Goal: Transaction & Acquisition: Purchase product/service

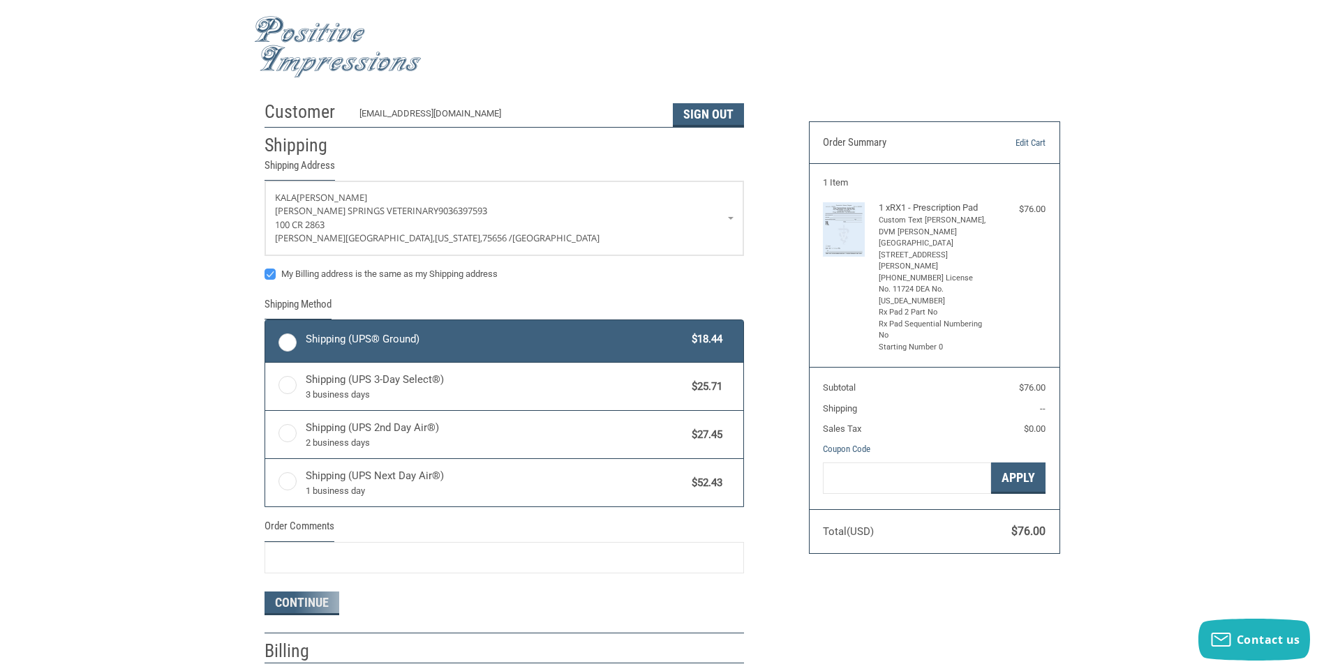
radio input "true"
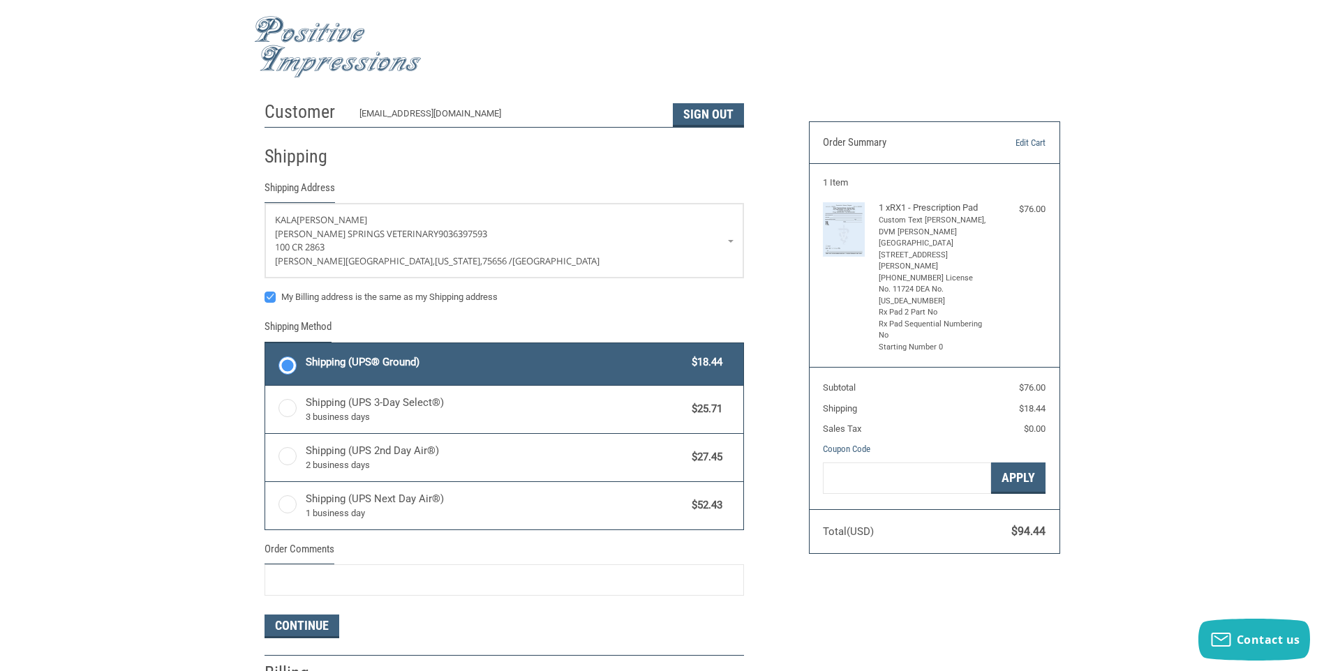
click at [303, 359] on label "Shipping (UPS® Ground) $18.44" at bounding box center [504, 364] width 478 height 42
click at [266, 345] on input "Shipping (UPS® Ground) $18.44" at bounding box center [265, 345] width 1 height 1
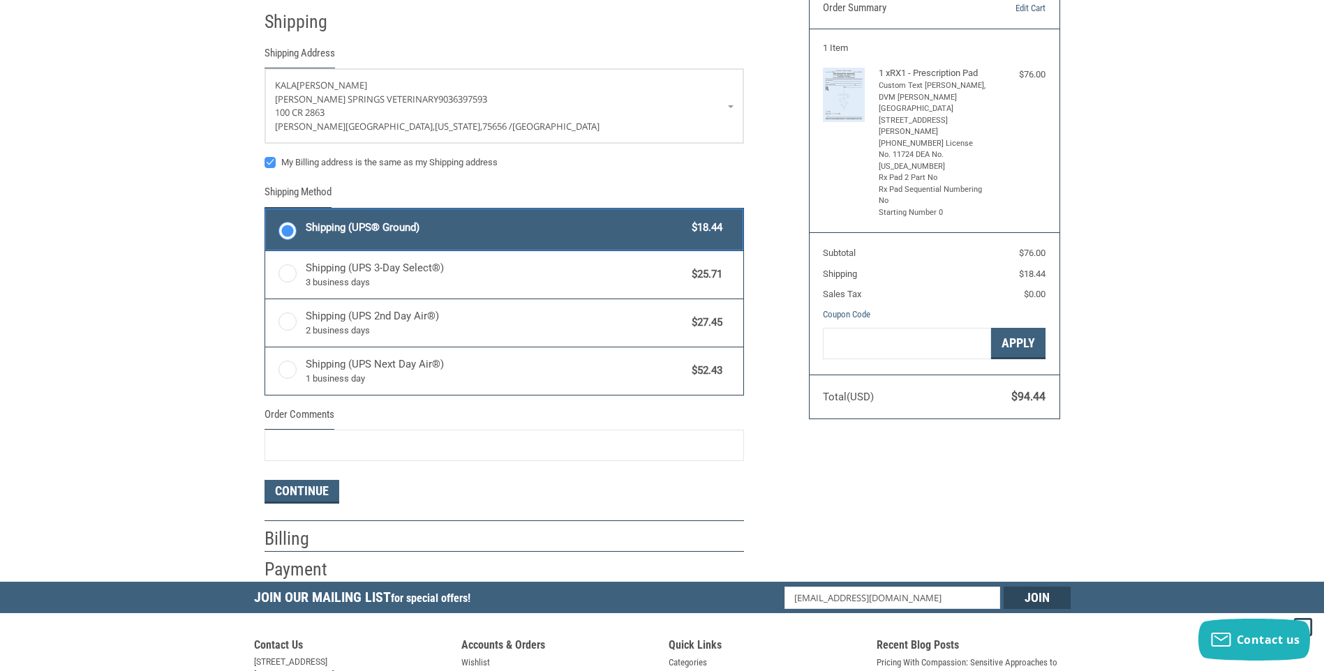
scroll to position [140, 0]
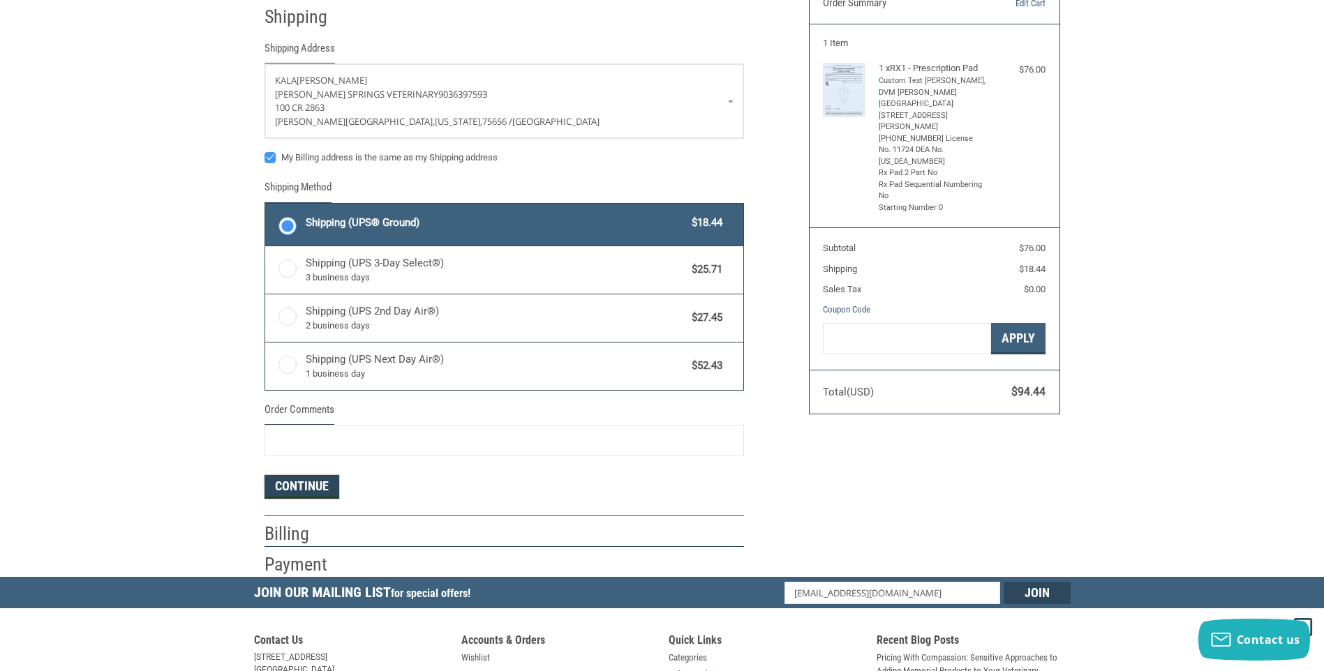
click at [304, 490] on button "Continue" at bounding box center [302, 487] width 75 height 24
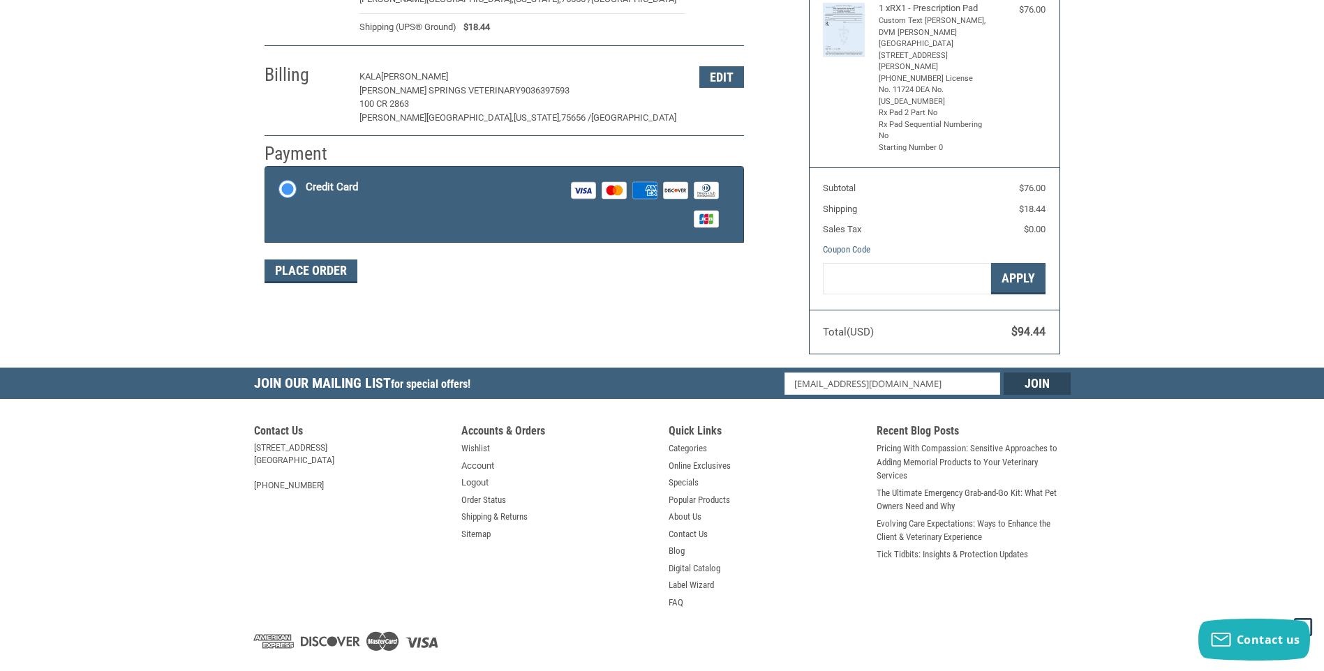
scroll to position [202, 0]
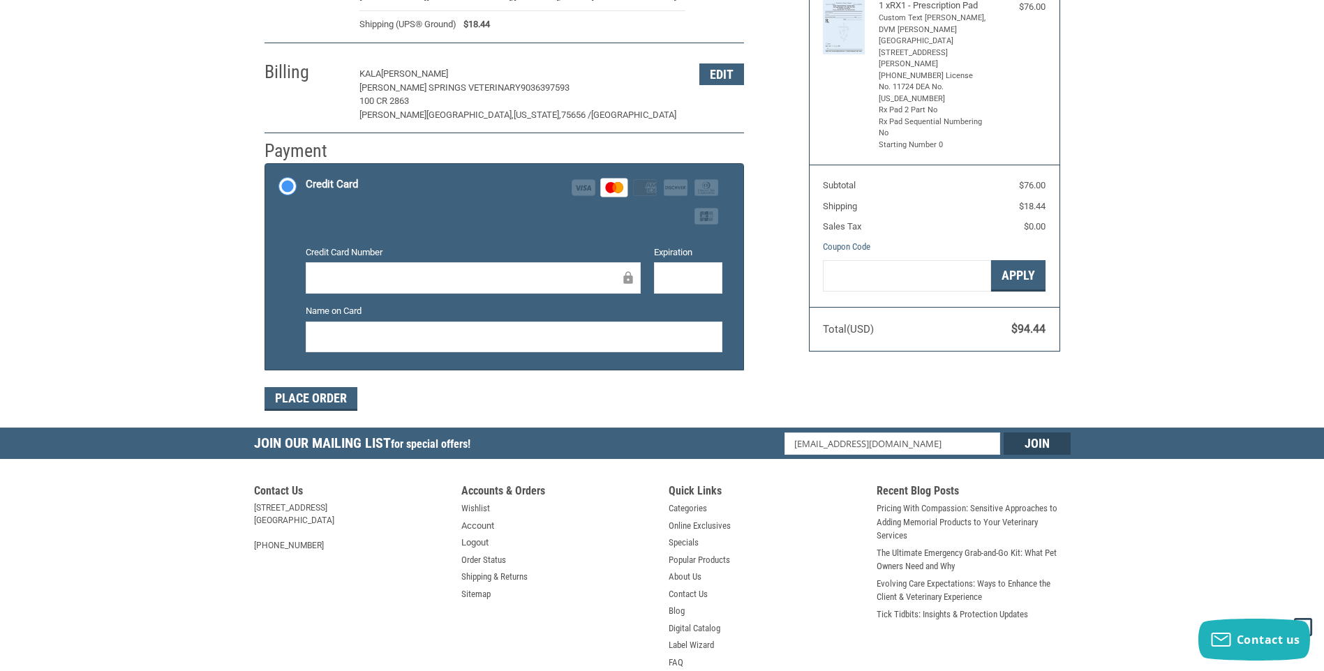
click at [697, 405] on div "Place Order" at bounding box center [504, 399] width 479 height 24
click at [340, 393] on button "Place Order" at bounding box center [311, 399] width 93 height 24
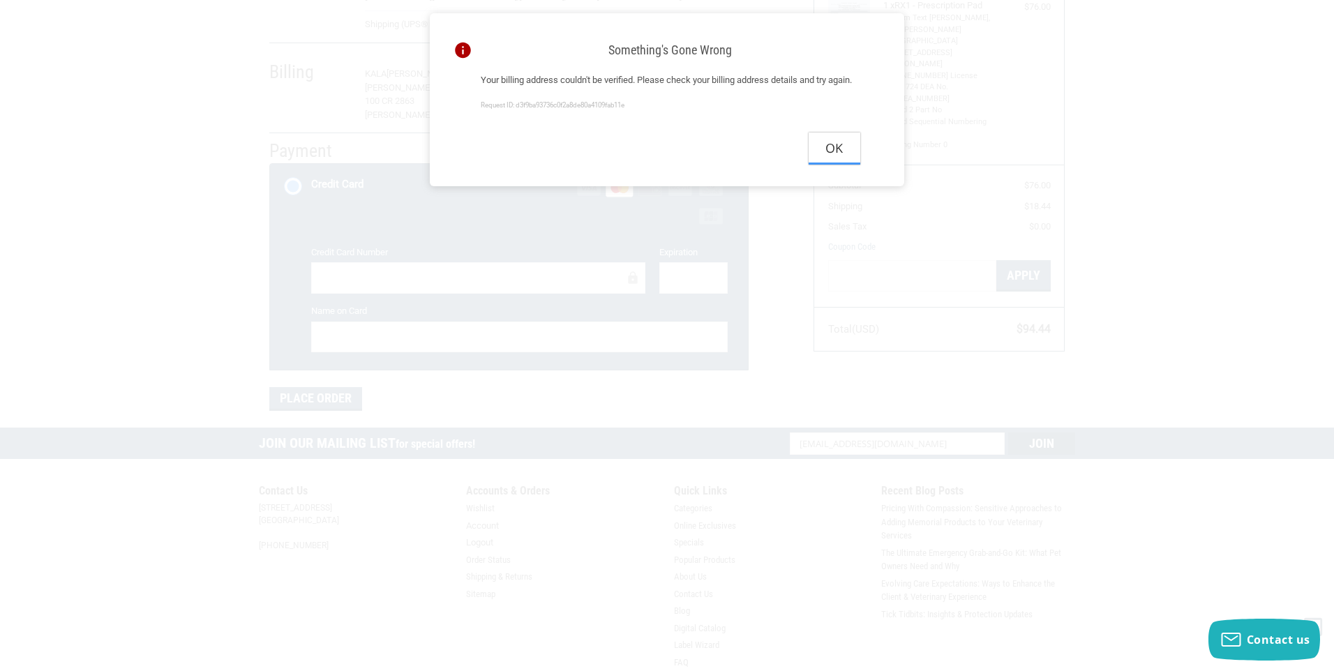
click at [840, 164] on button "Ok" at bounding box center [835, 148] width 52 height 31
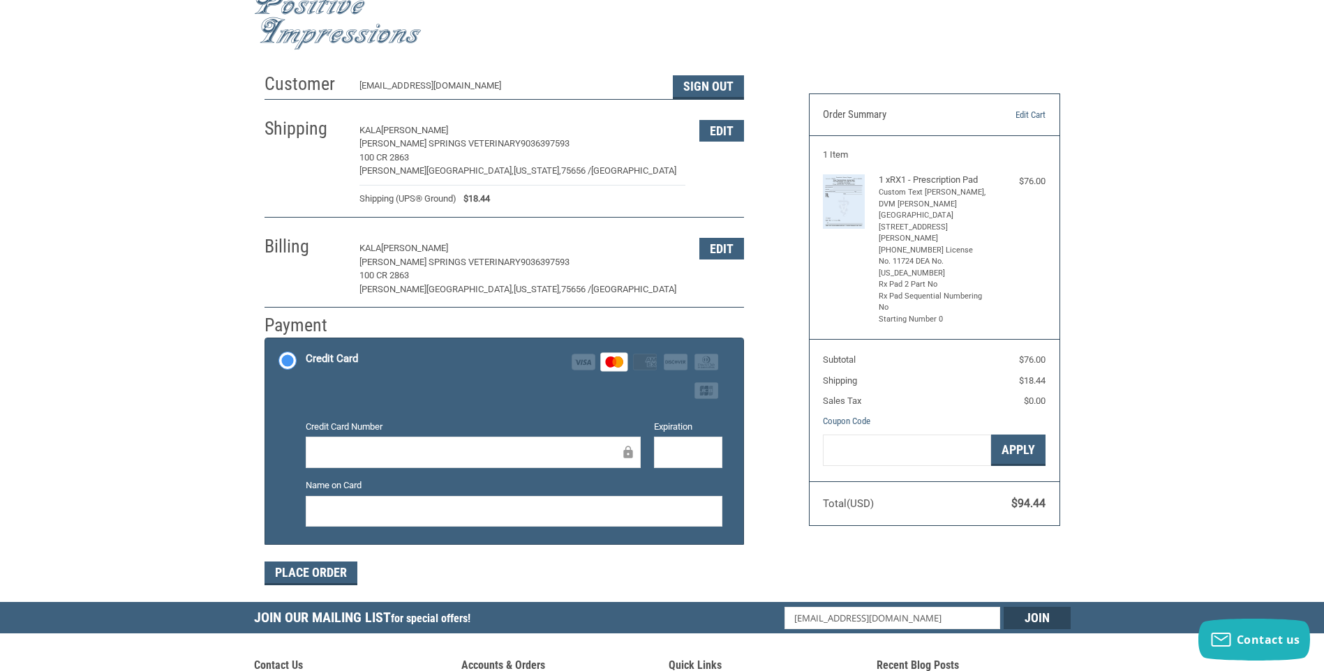
scroll to position [0, 0]
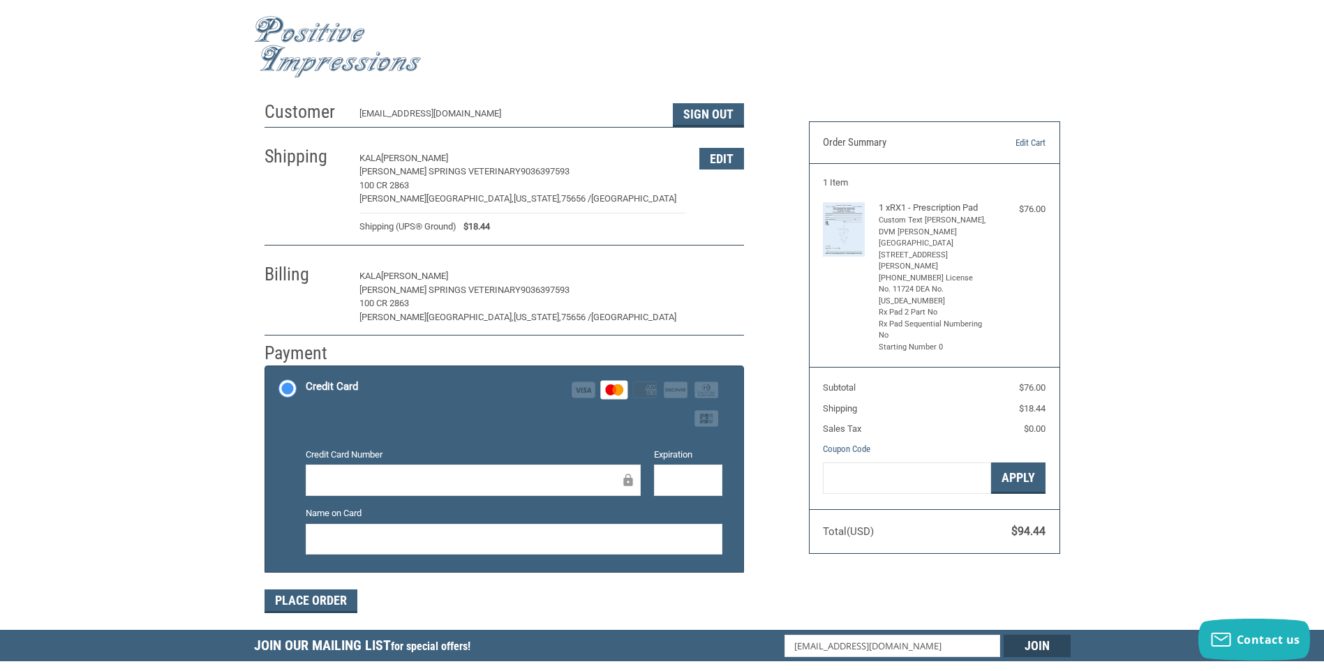
click at [715, 273] on button "Edit" at bounding box center [721, 277] width 45 height 22
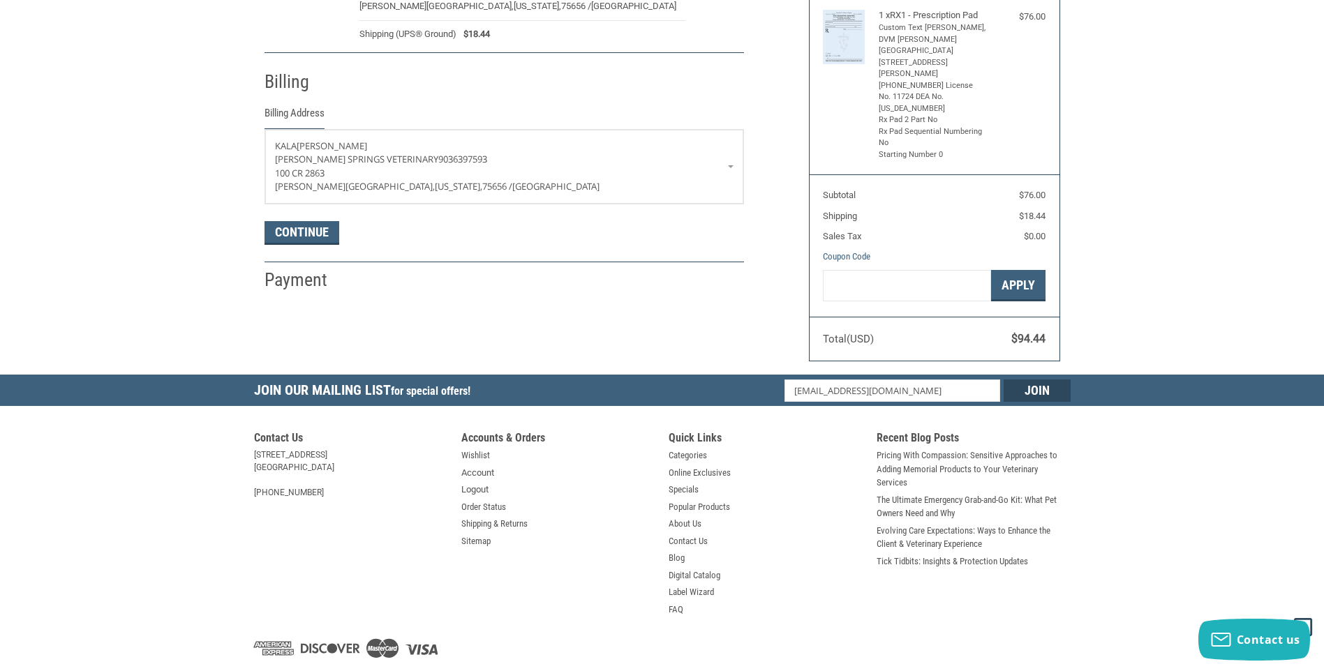
scroll to position [207, 0]
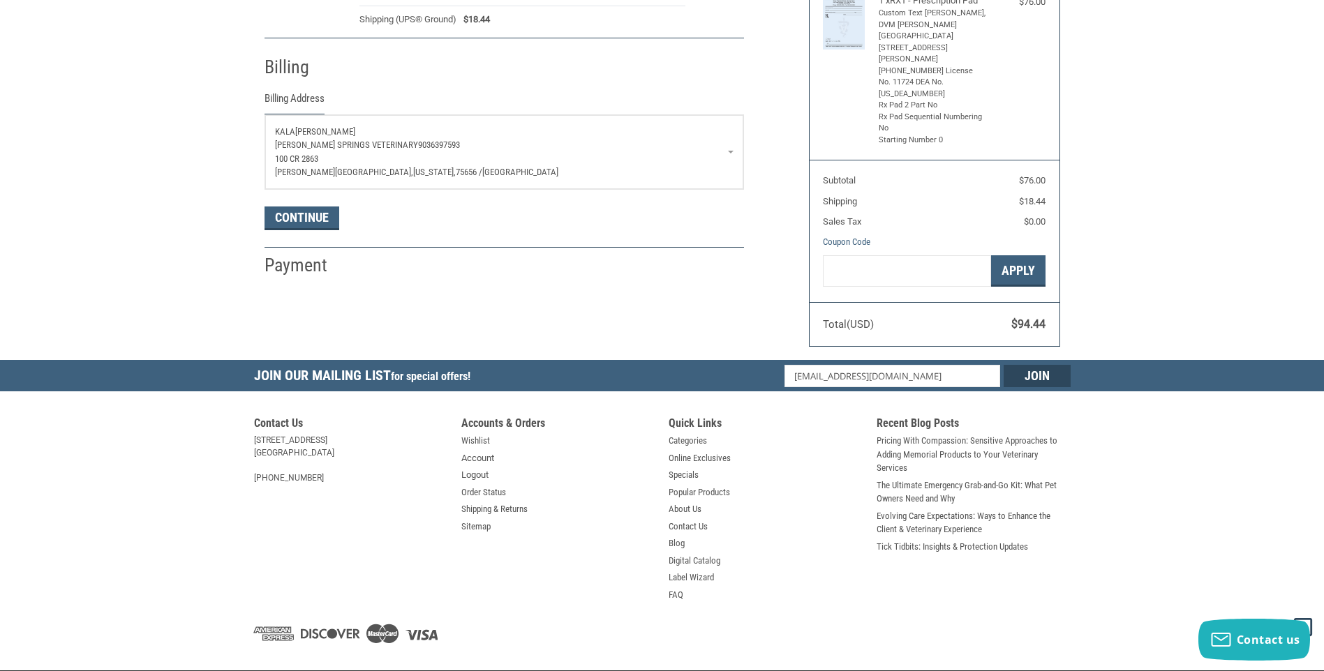
click at [323, 141] on span "[PERSON_NAME] Springs Veterinary" at bounding box center [346, 145] width 143 height 10
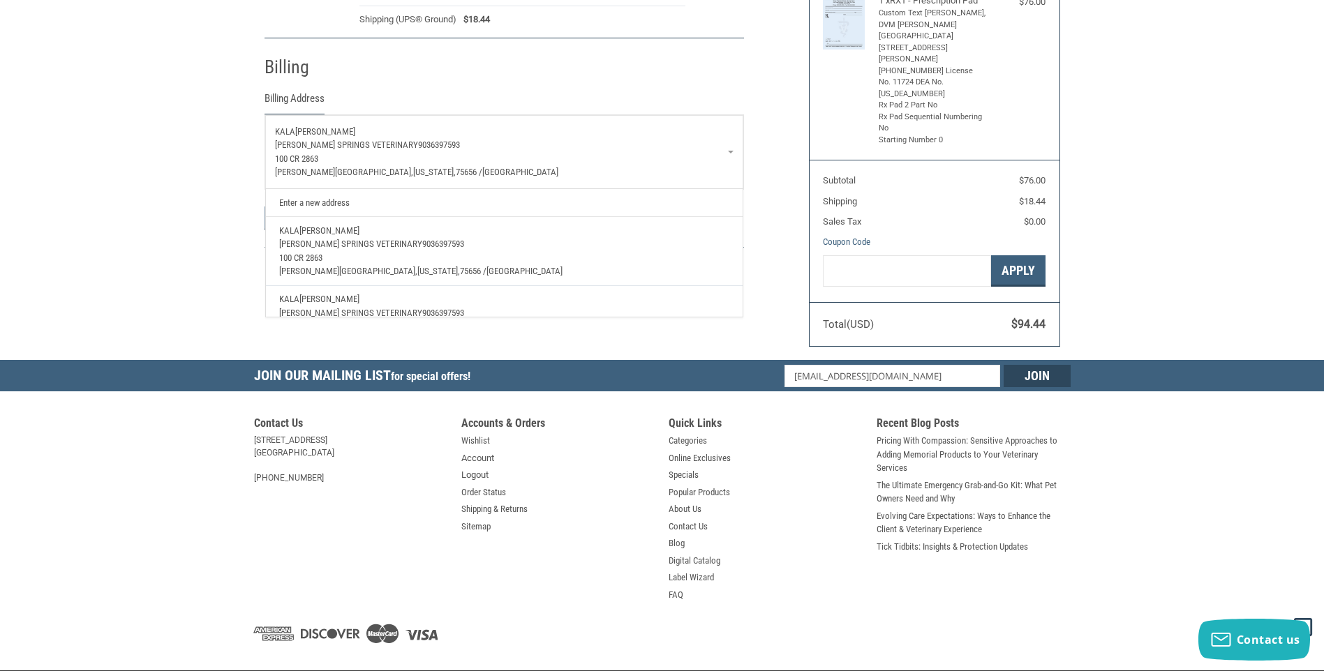
click at [337, 202] on link "Enter a new address" at bounding box center [503, 202] width 463 height 27
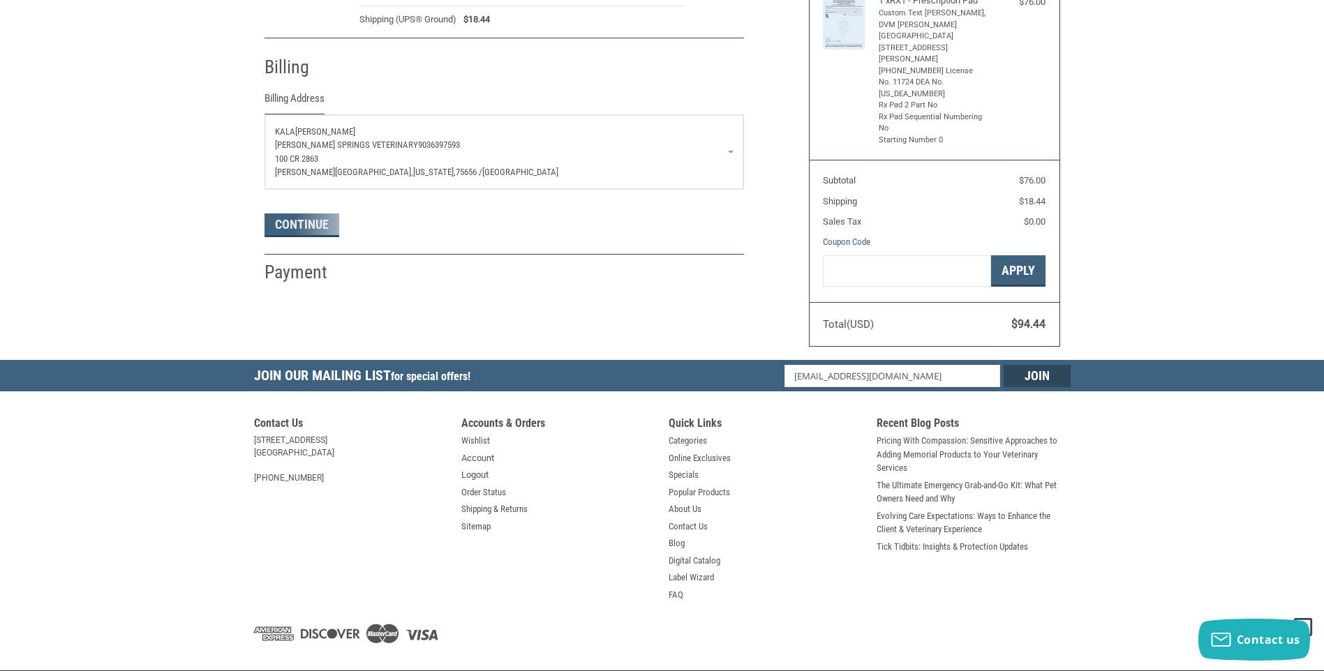
select select "US"
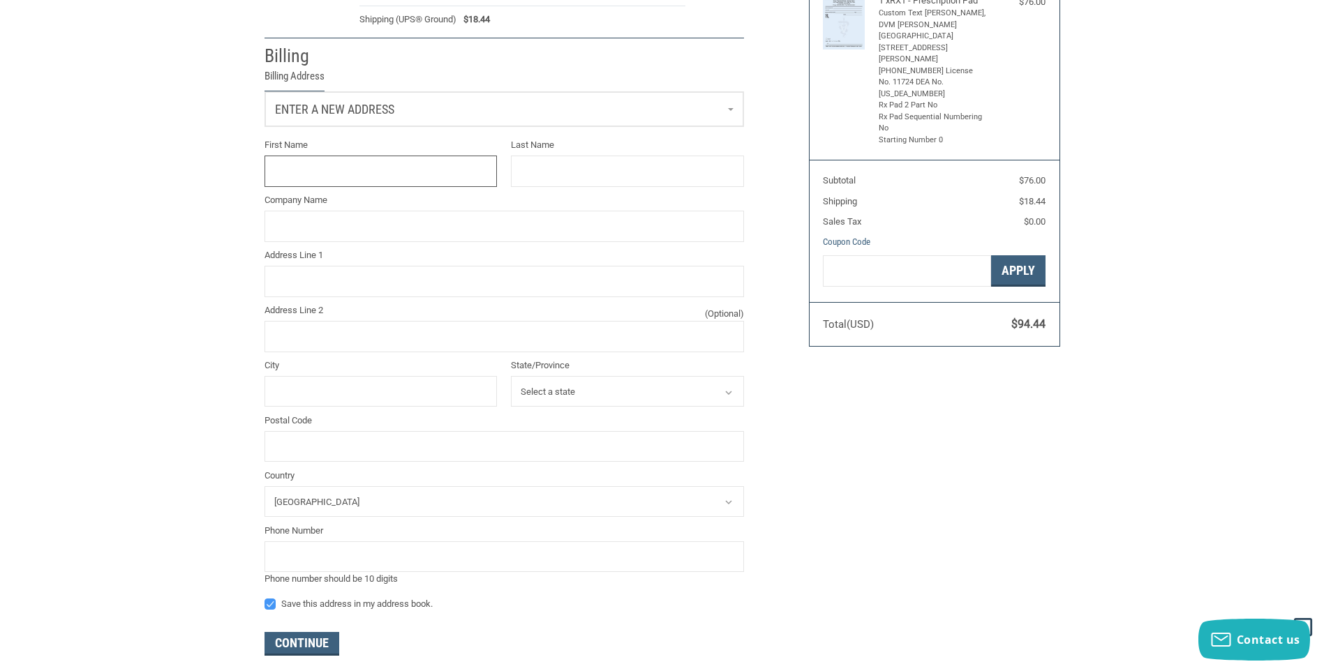
click at [375, 172] on input "First Name" at bounding box center [381, 171] width 233 height 31
type input "KALA"
type input "[PERSON_NAME]"
click at [401, 221] on input "Company Name" at bounding box center [504, 226] width 479 height 31
type input "[PERSON_NAME][GEOGRAPHIC_DATA]"
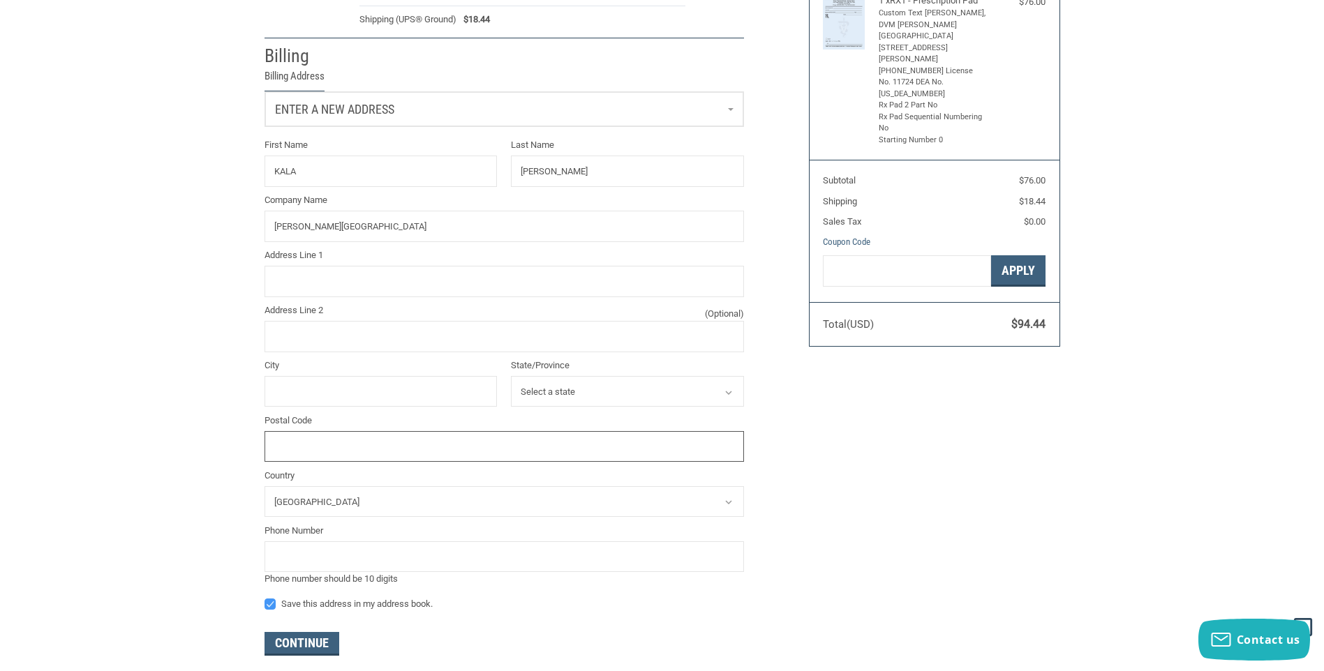
click at [377, 448] on input "Postal Code" at bounding box center [504, 446] width 479 height 31
type input "75559"
click at [440, 380] on input "City" at bounding box center [381, 391] width 233 height 31
click at [553, 389] on select "Select a state [US_STATE] [US_STATE] [US_STATE] [US_STATE] [US_STATE] Armed For…" at bounding box center [627, 391] width 233 height 31
select select "[GEOGRAPHIC_DATA]"
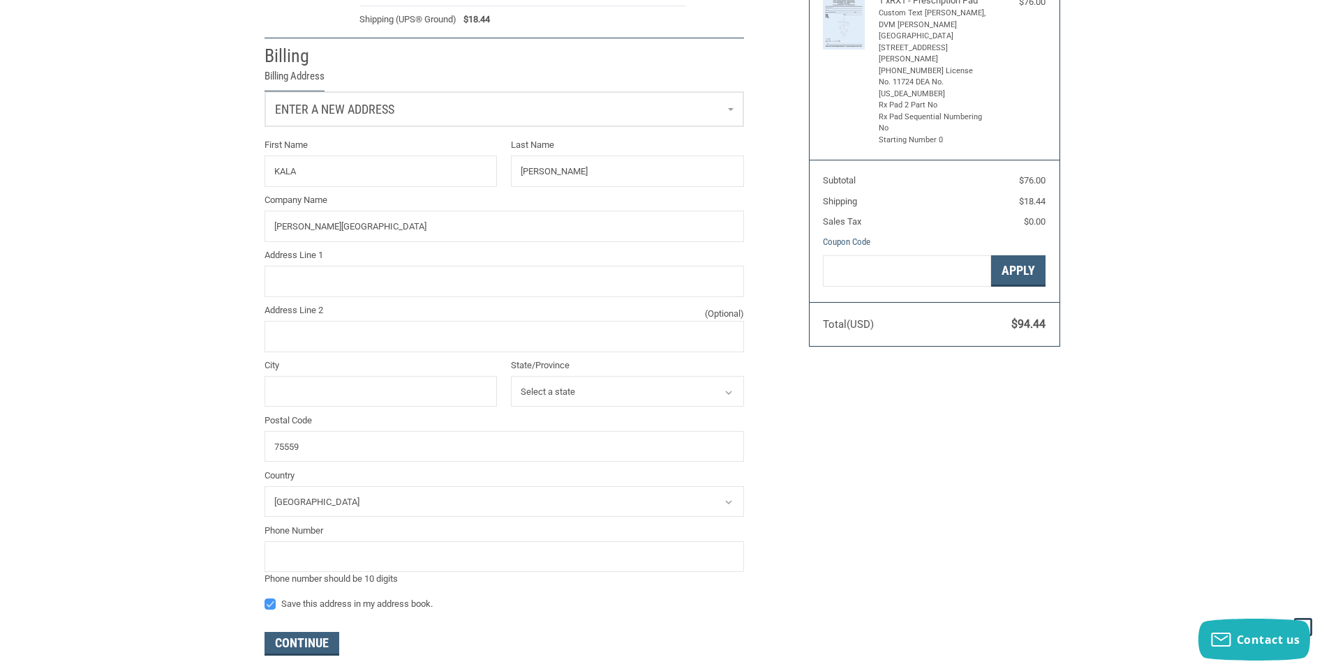
click at [511, 378] on select "Select a state [US_STATE] [US_STATE] [US_STATE] [US_STATE] [US_STATE] Armed For…" at bounding box center [627, 391] width 233 height 31
click at [380, 563] on input "tel" at bounding box center [504, 557] width 479 height 31
type input "9036397593"
click at [416, 618] on form "Enter a new address First Name KALA Last Name [PERSON_NAME] Company Name [PERSO…" at bounding box center [504, 373] width 479 height 565
click at [358, 380] on input "City" at bounding box center [381, 391] width 233 height 31
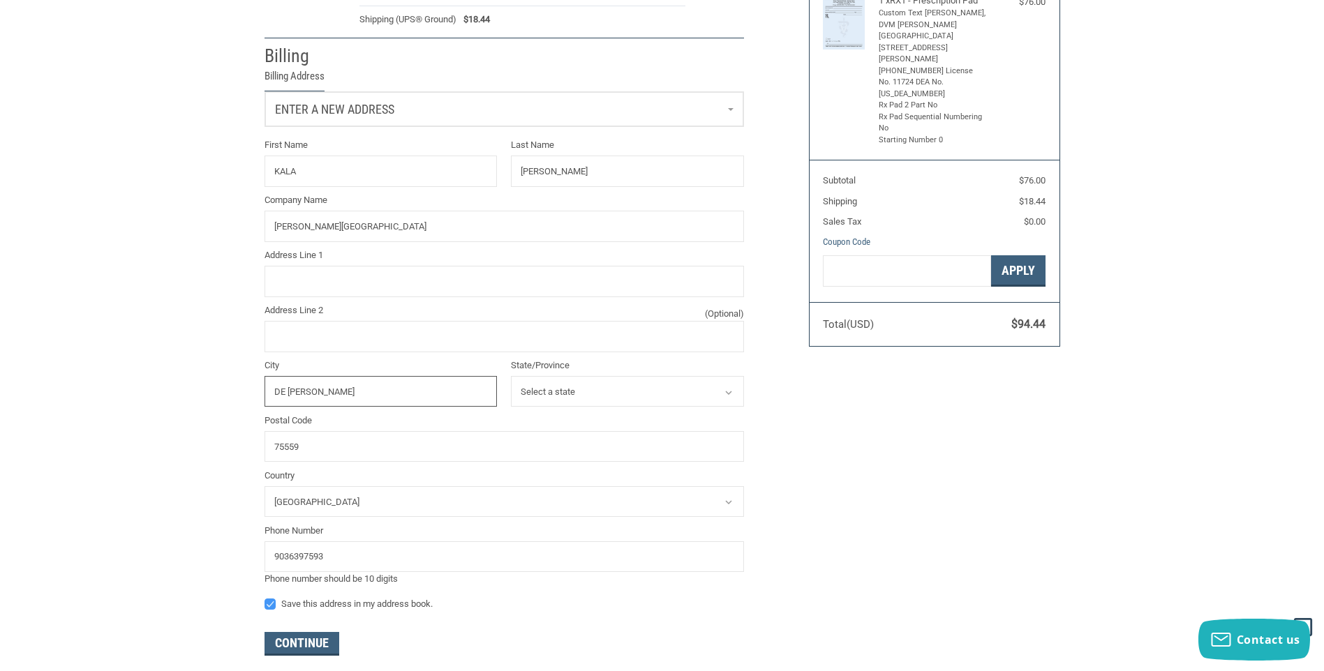
type input "DE [PERSON_NAME]"
click at [401, 343] on input "Address Line 2 (Optional)" at bounding box center [504, 336] width 479 height 31
click at [386, 277] on input "Address Line 1" at bounding box center [504, 281] width 479 height 31
type input "9525 FM 1840"
click at [107, 338] on div "Customer [EMAIL_ADDRESS][DOMAIN_NAME] Sign Out Shipping [PERSON_NAME][GEOGRAPHI…" at bounding box center [662, 295] width 1324 height 817
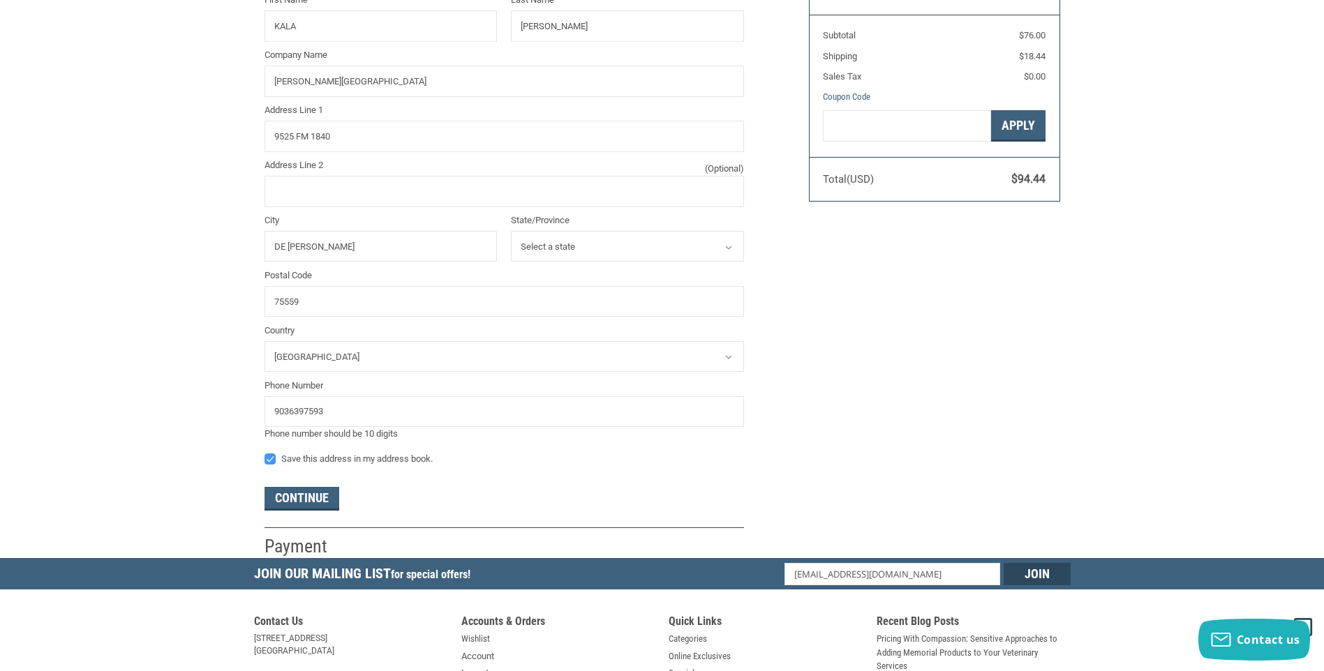
scroll to position [577, 0]
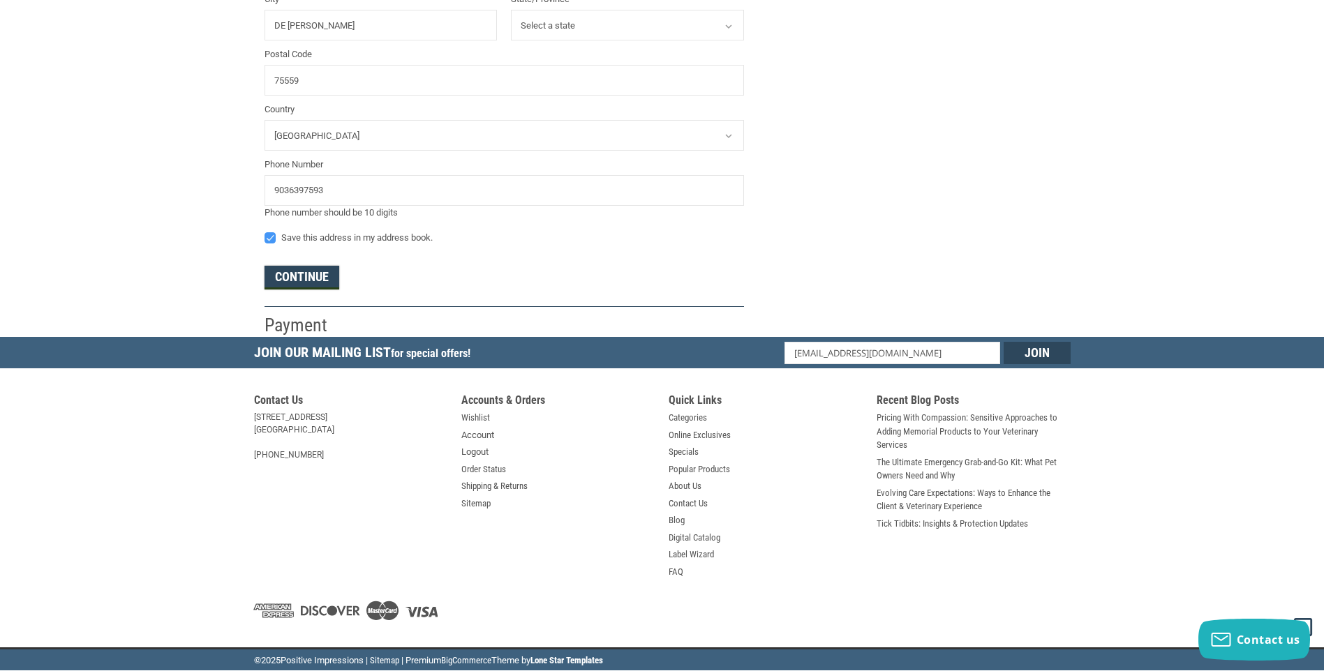
click at [308, 272] on button "Continue" at bounding box center [302, 278] width 75 height 24
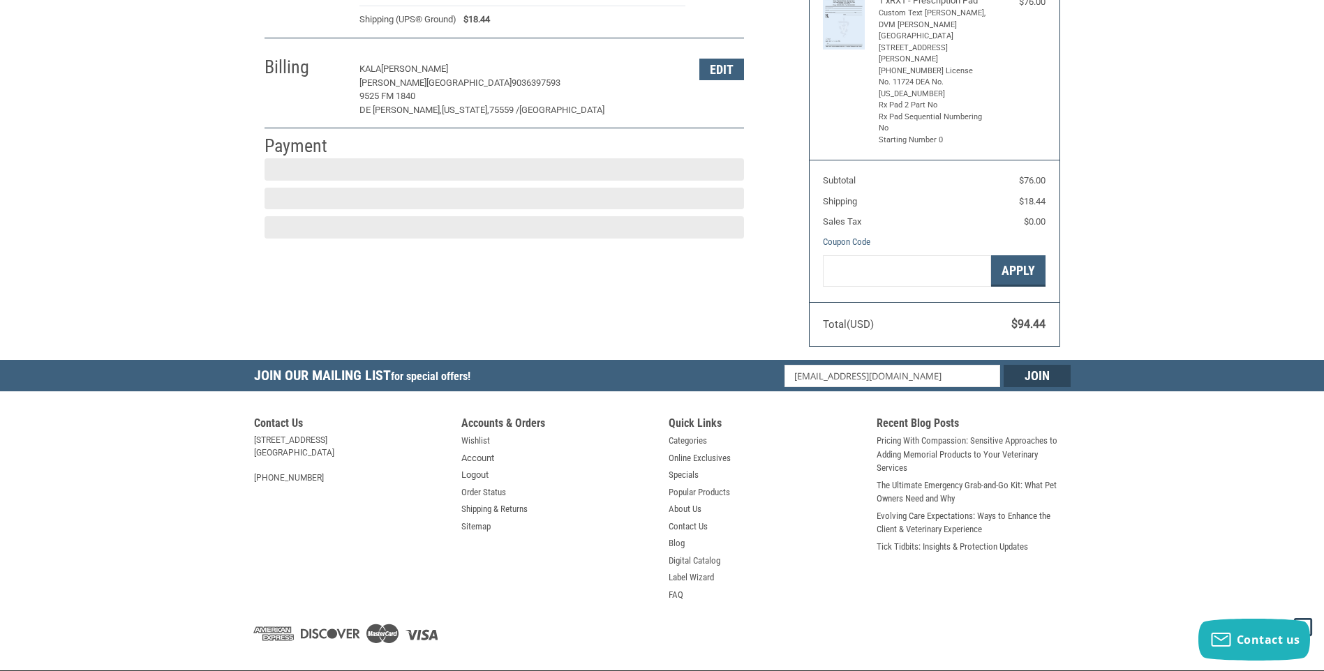
scroll to position [202, 0]
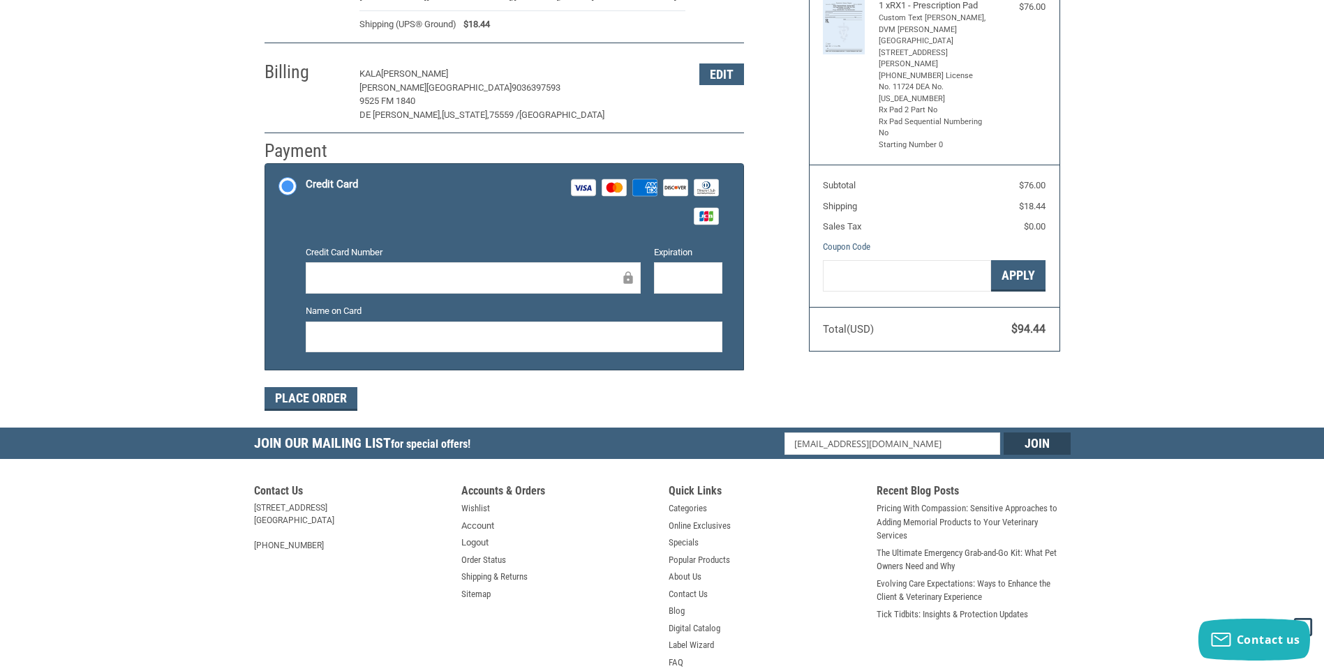
click at [352, 270] on iframe at bounding box center [467, 278] width 305 height 16
click at [657, 268] on div at bounding box center [688, 277] width 68 height 31
click at [684, 347] on div at bounding box center [514, 337] width 417 height 31
click at [304, 396] on button "Place Order" at bounding box center [311, 399] width 93 height 24
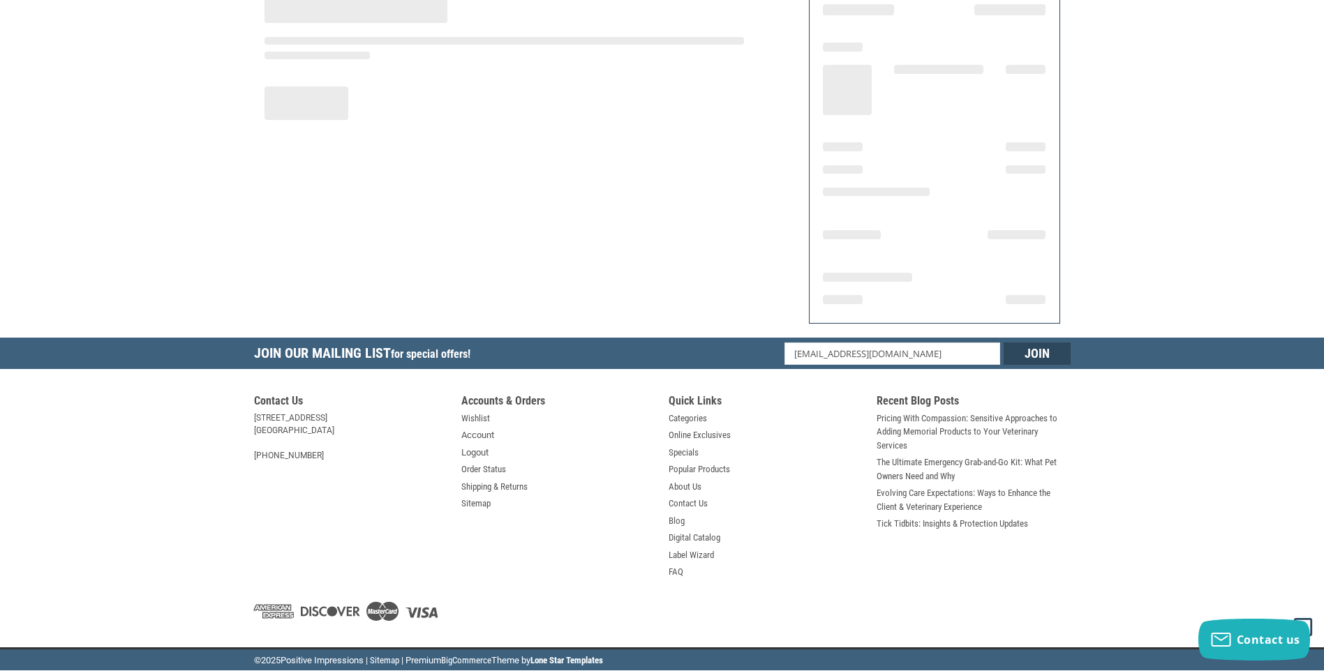
scroll to position [132, 0]
